Goal: Check status: Check status

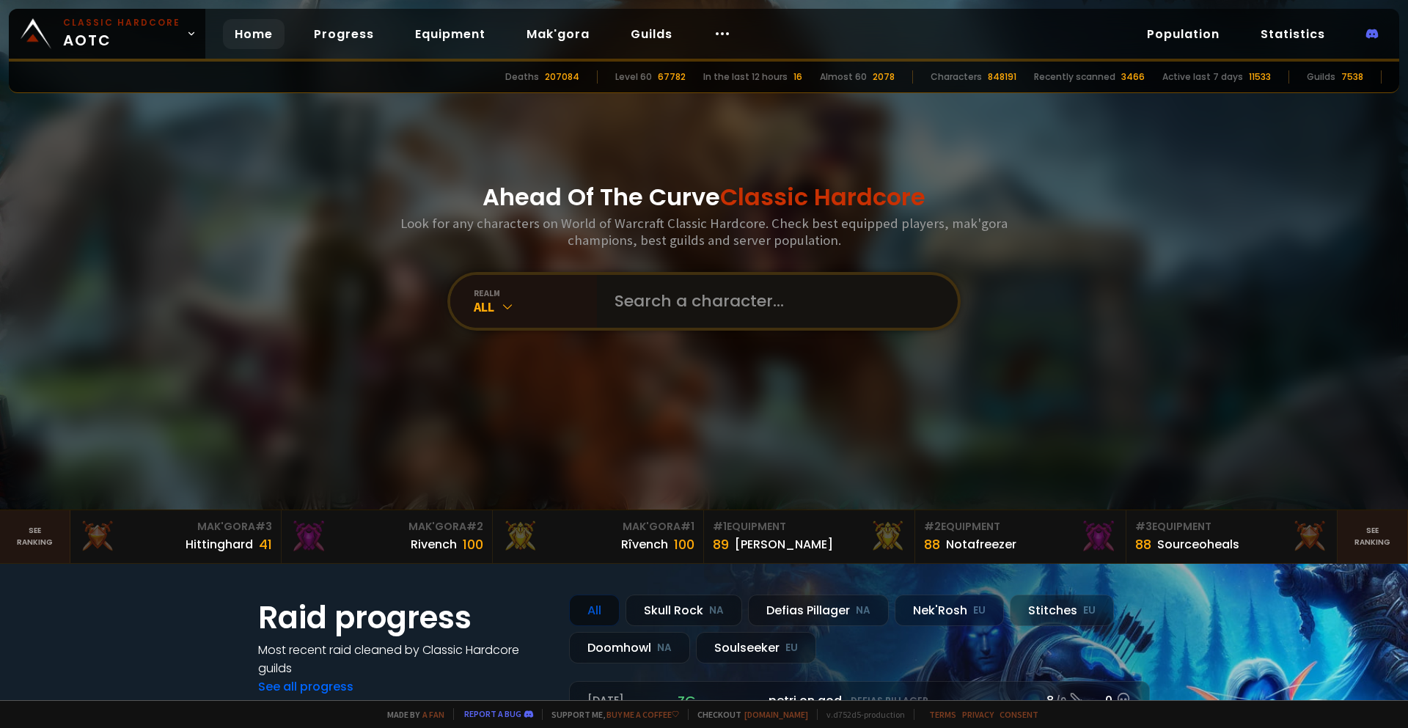
click at [672, 311] on input "text" at bounding box center [773, 301] width 334 height 53
type input "paladavaoe"
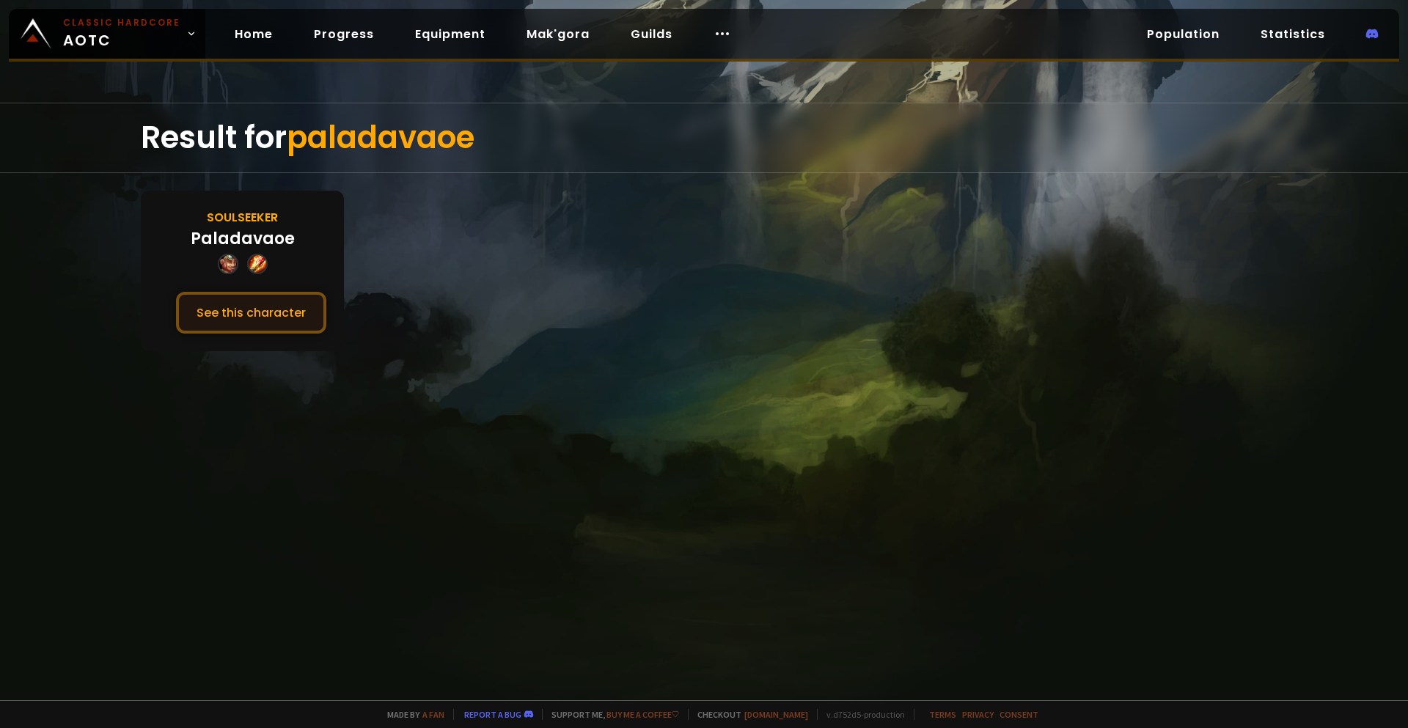
click at [290, 298] on button "See this character" at bounding box center [251, 313] width 150 height 42
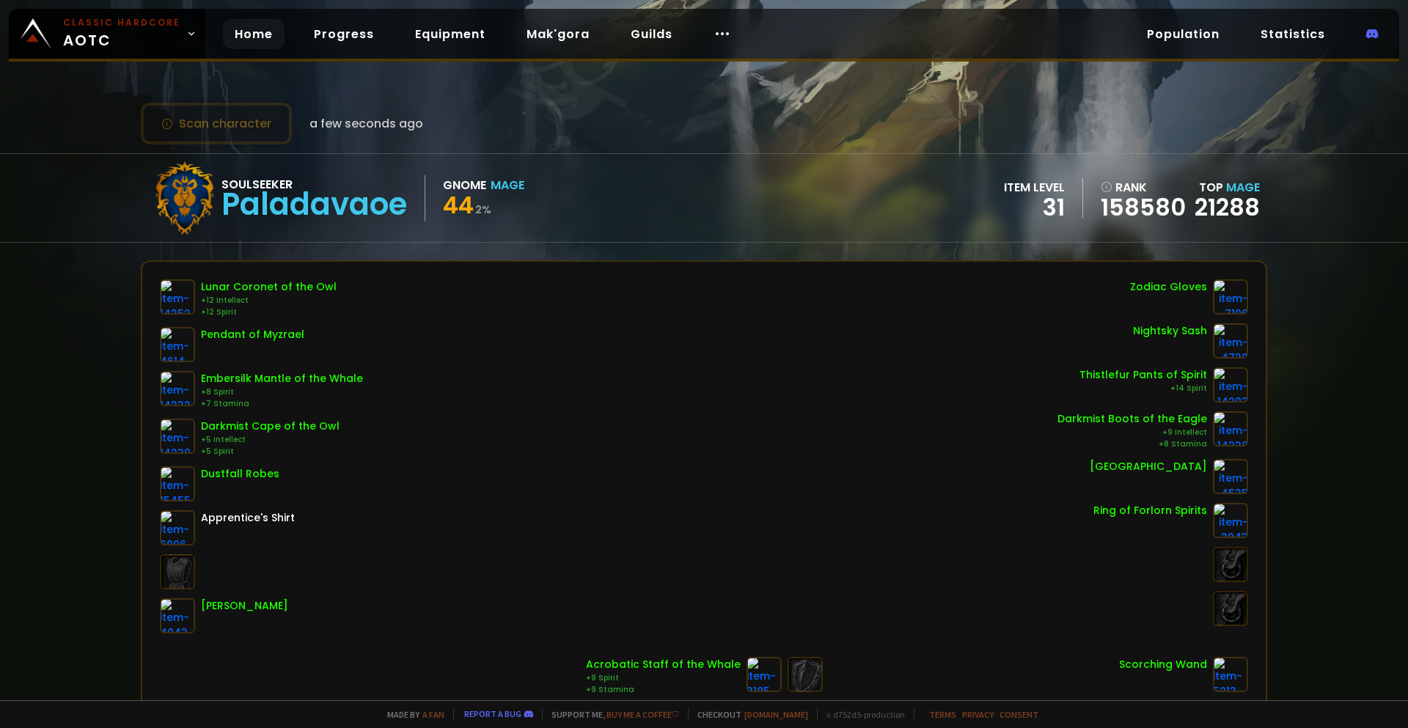
click at [238, 30] on link "Home" at bounding box center [254, 34] width 62 height 30
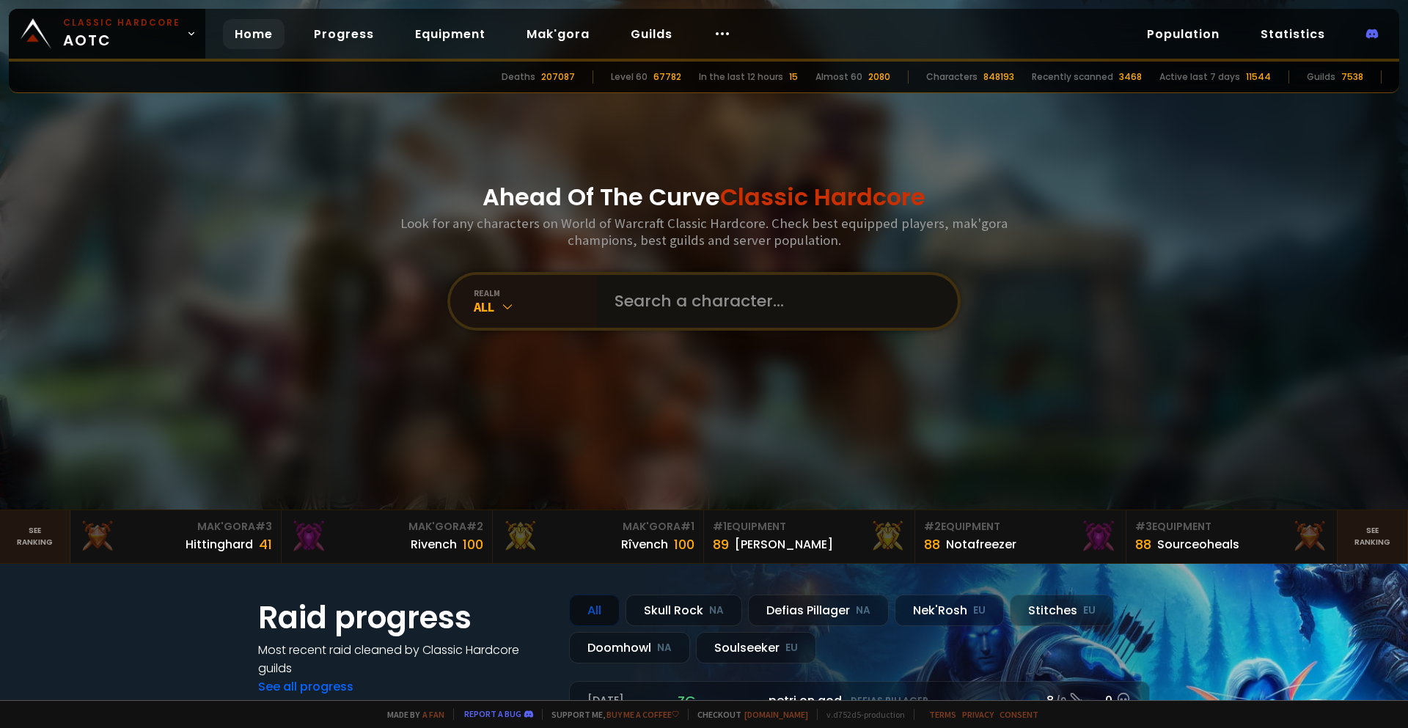
click at [658, 306] on input "text" at bounding box center [773, 301] width 334 height 53
type input "palachute"
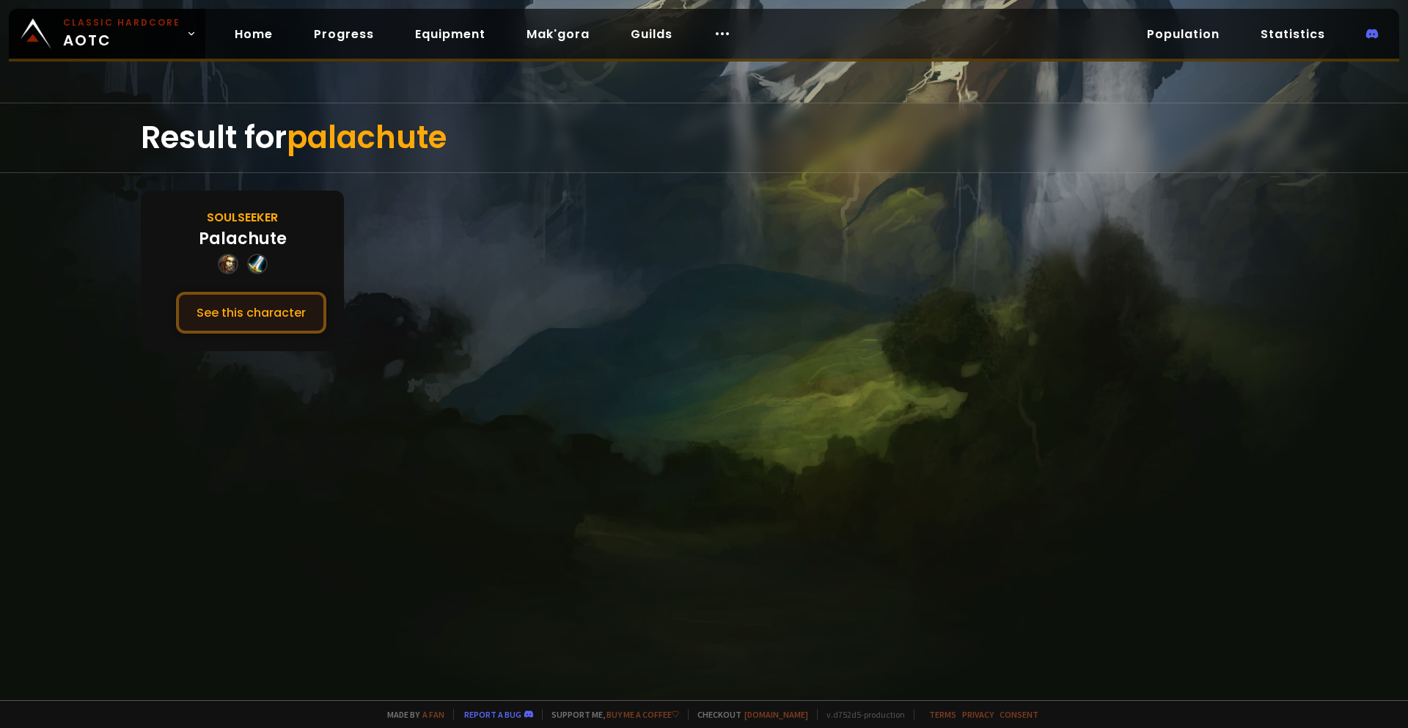
click at [288, 323] on button "See this character" at bounding box center [251, 313] width 150 height 42
